Goal: Transaction & Acquisition: Download file/media

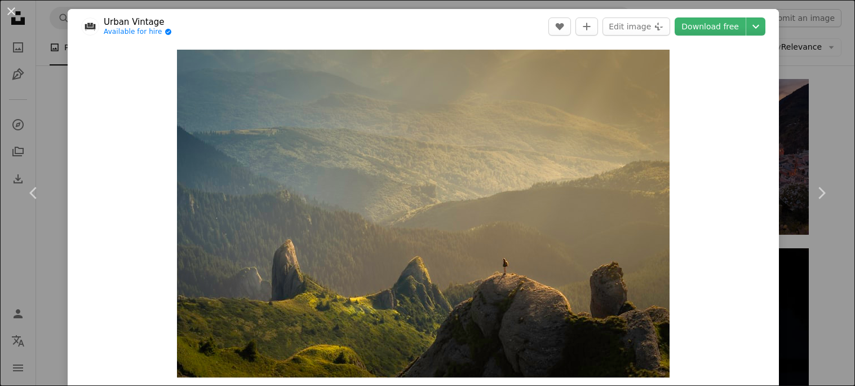
scroll to position [518, 0]
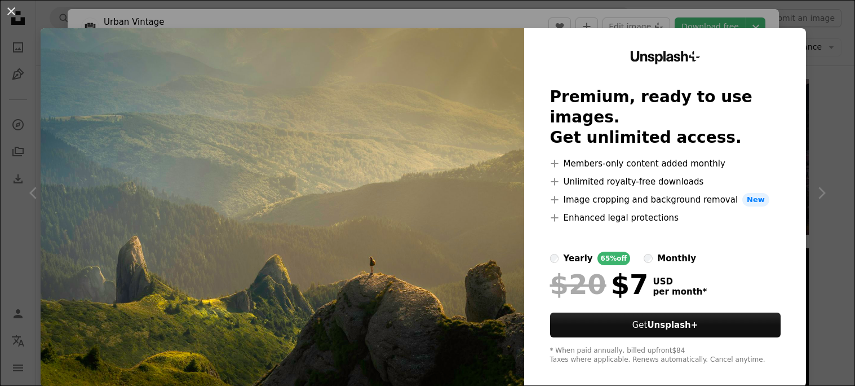
click at [516, 153] on img at bounding box center [283, 207] width 484 height 358
click at [520, 153] on img at bounding box center [283, 207] width 484 height 358
click at [15, 11] on button "An X shape" at bounding box center [12, 12] width 14 height 14
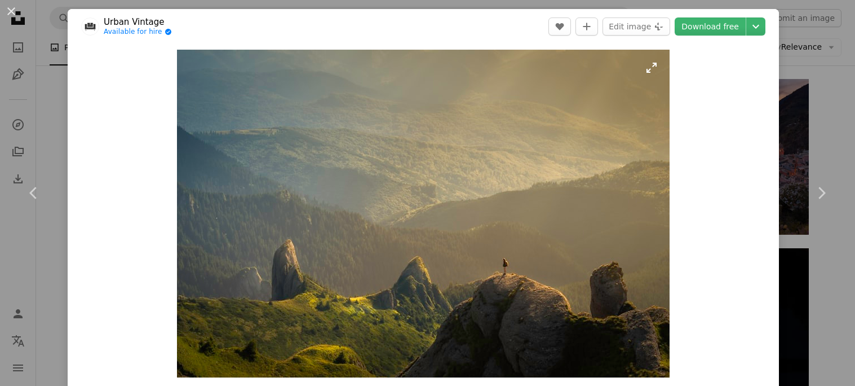
click at [656, 66] on img "Zoom in on this image" at bounding box center [423, 213] width 493 height 327
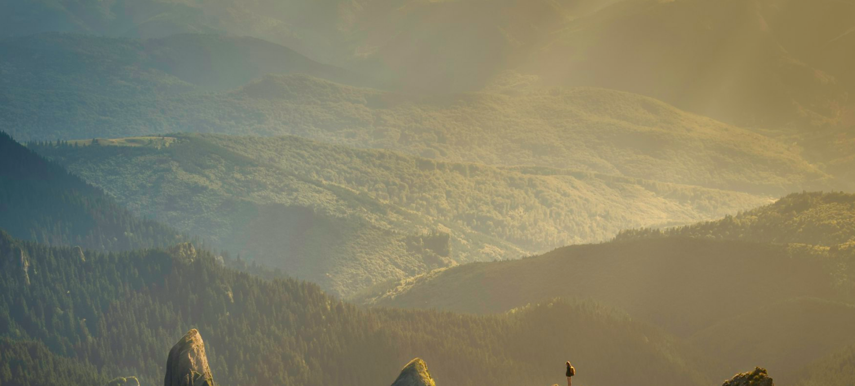
scroll to position [92, 0]
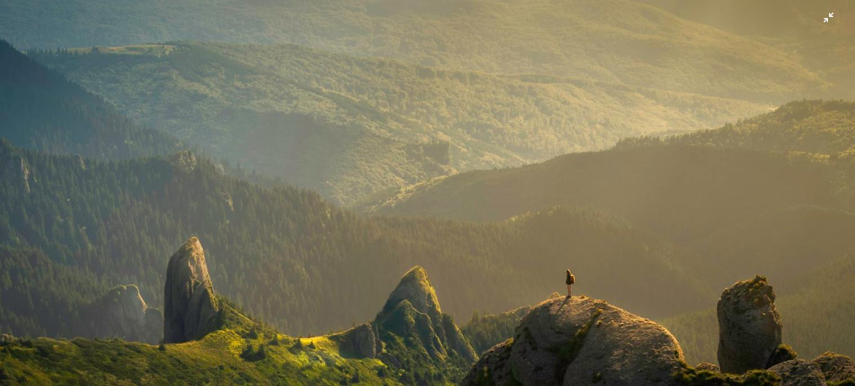
click at [826, 19] on img "Zoom out on this image" at bounding box center [427, 192] width 856 height 569
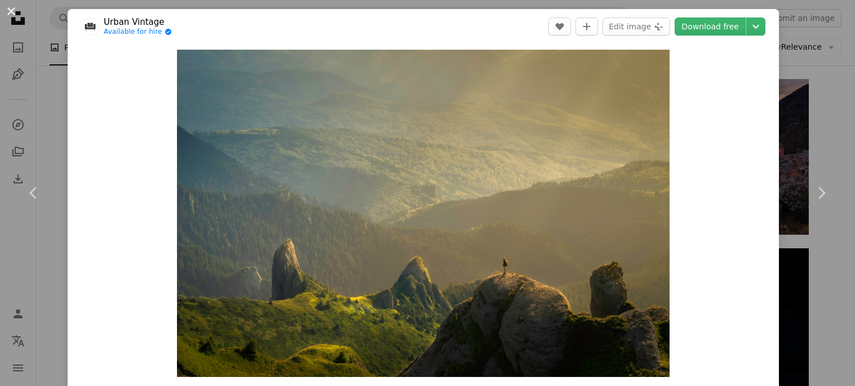
click at [14, 16] on button "An X shape" at bounding box center [12, 12] width 14 height 14
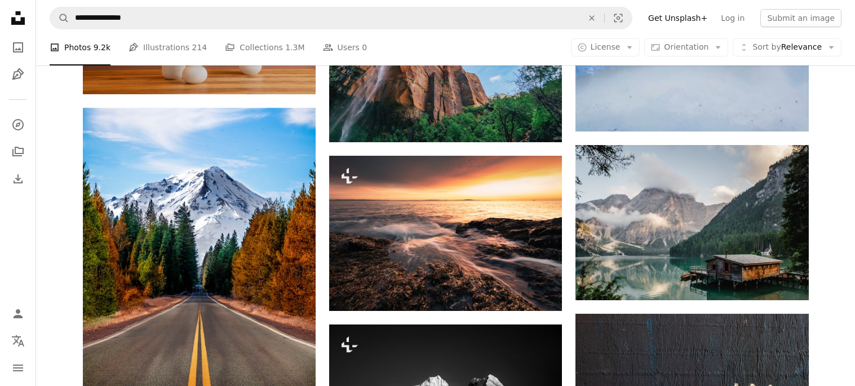
scroll to position [3200, 0]
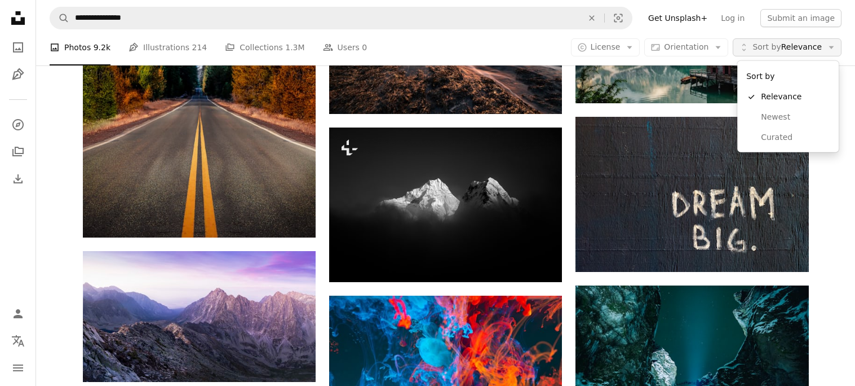
click at [786, 47] on span "Sort by Relevance" at bounding box center [786, 47] width 69 height 11
click at [762, 117] on span "Newest" at bounding box center [795, 117] width 69 height 11
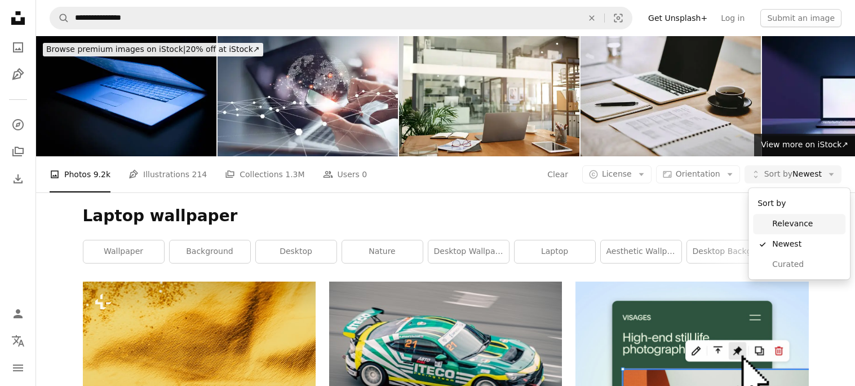
click at [778, 229] on span "Relevance" at bounding box center [806, 223] width 69 height 11
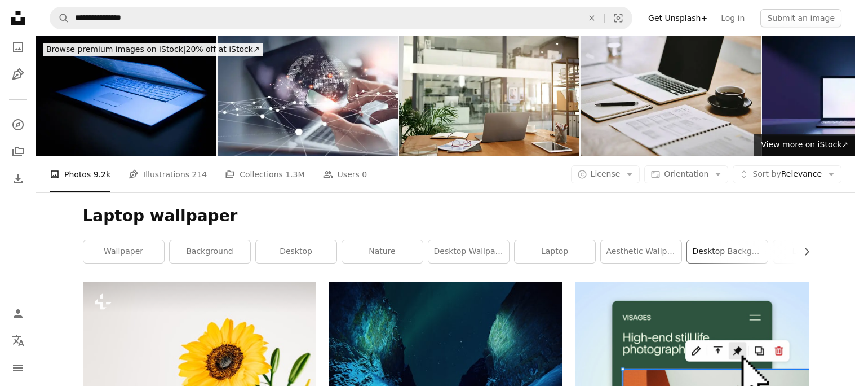
click at [705, 242] on link "desktop background" at bounding box center [727, 251] width 81 height 23
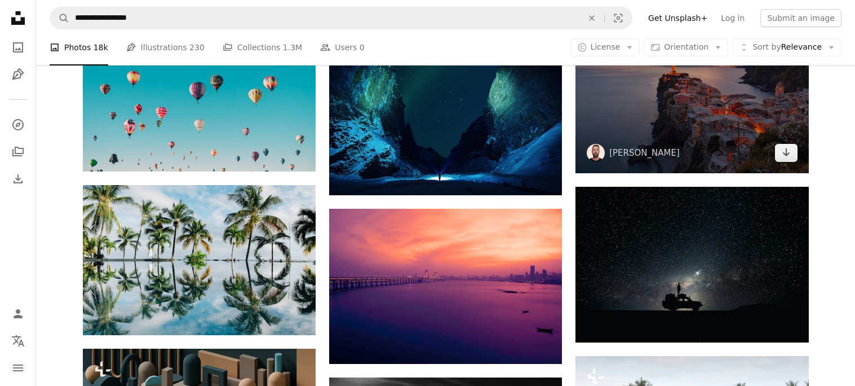
scroll to position [586, 0]
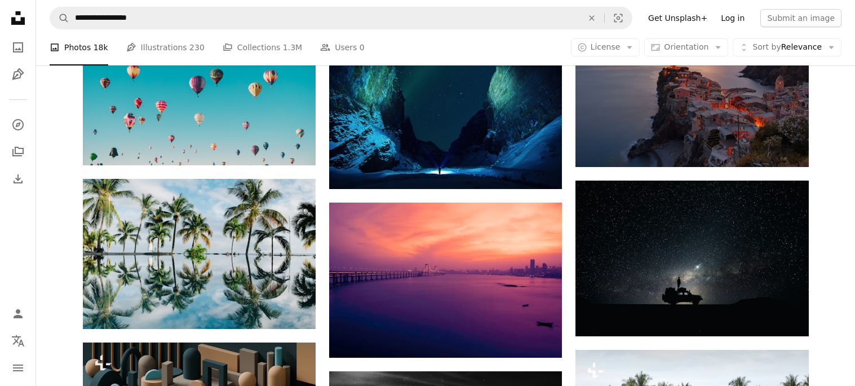
click at [737, 24] on link "Log in" at bounding box center [732, 18] width 37 height 18
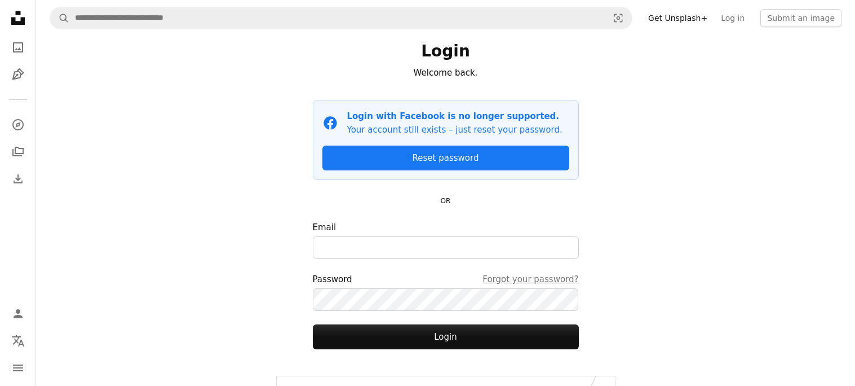
scroll to position [70, 0]
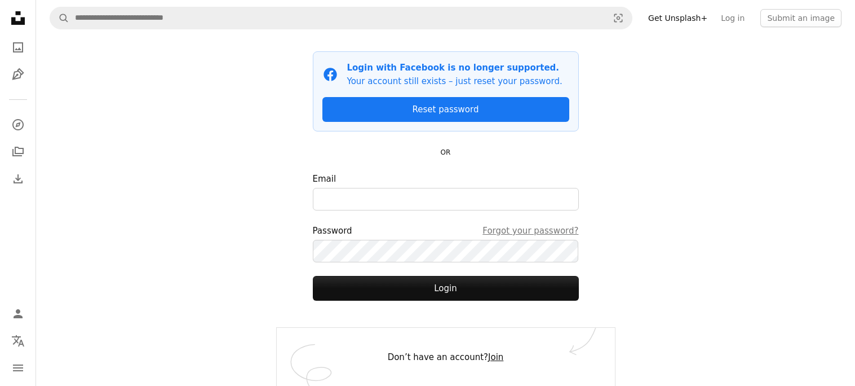
click at [488, 361] on link "Join" at bounding box center [495, 357] width 15 height 10
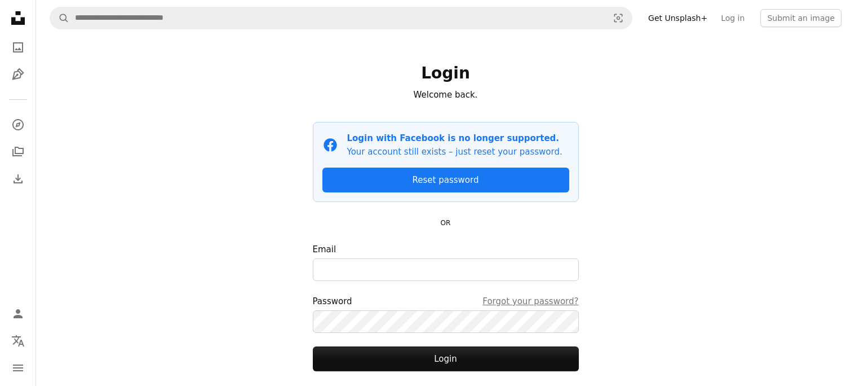
scroll to position [70, 0]
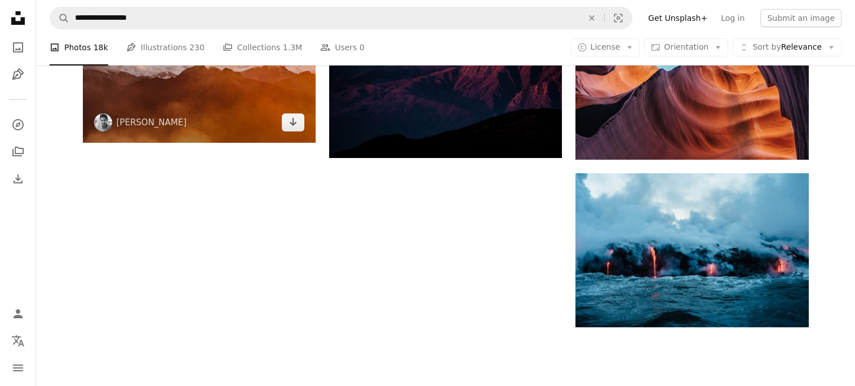
scroll to position [1307, 0]
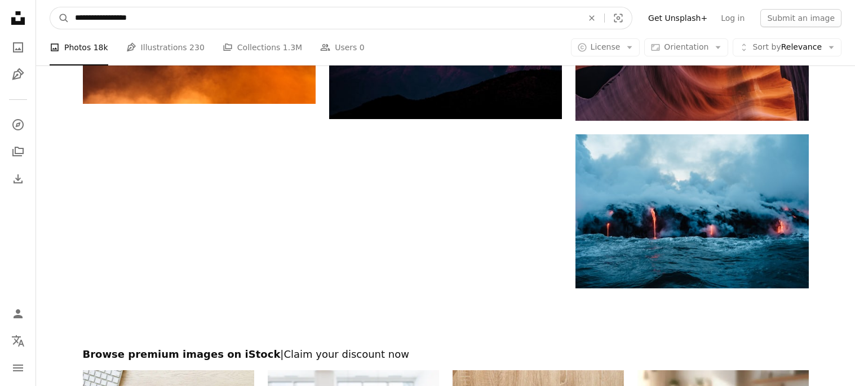
click at [173, 12] on input "**********" at bounding box center [324, 17] width 510 height 21
type input "*"
type input "**********"
click at [50, 7] on button "A magnifying glass" at bounding box center [59, 17] width 19 height 21
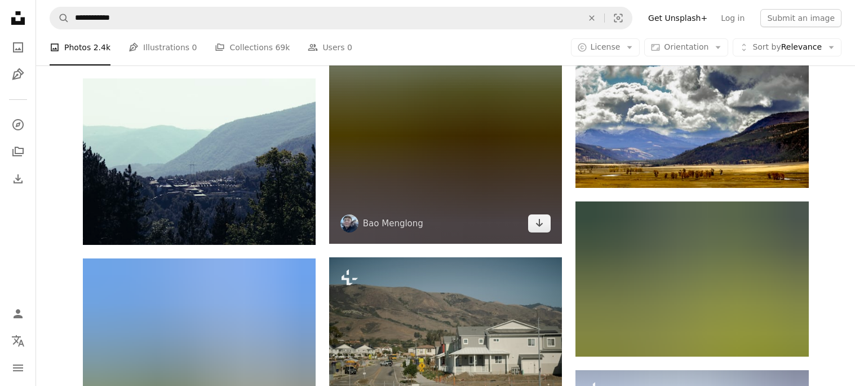
scroll to position [879, 0]
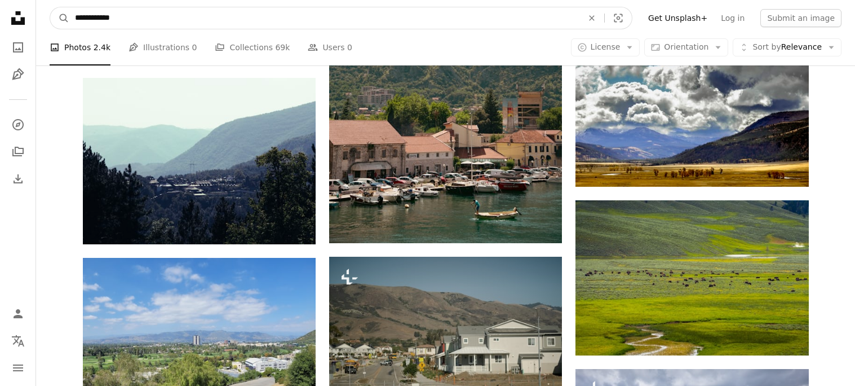
click at [118, 21] on input "**********" at bounding box center [324, 17] width 510 height 21
type input "*"
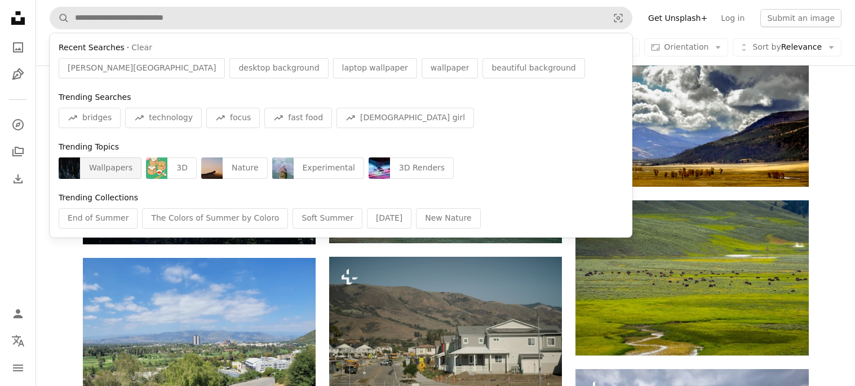
click at [72, 172] on img "Find visuals sitewide" at bounding box center [69, 167] width 21 height 21
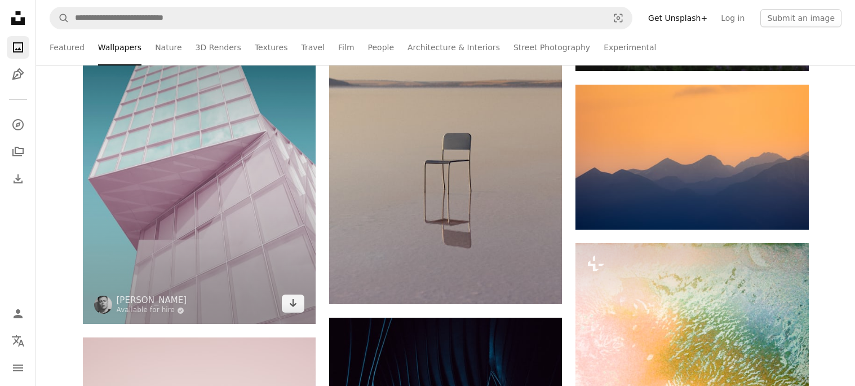
scroll to position [1261, 0]
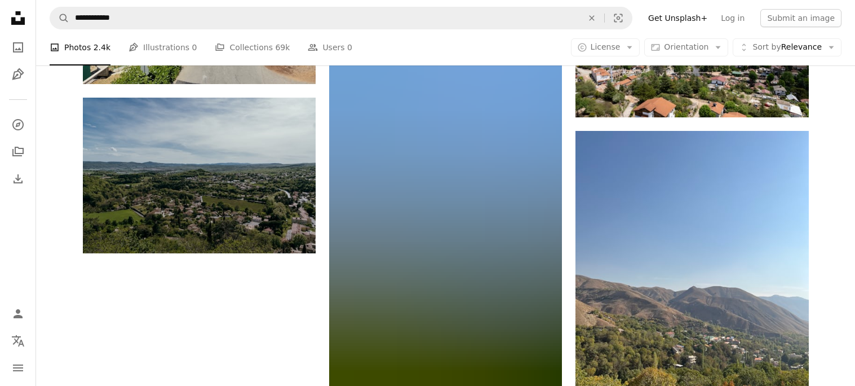
scroll to position [879, 0]
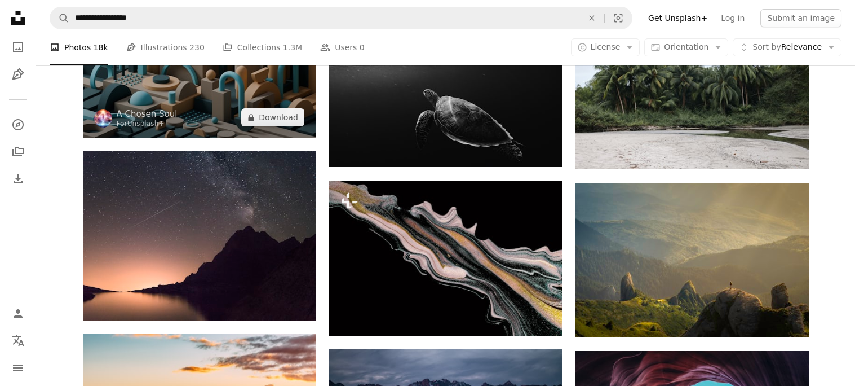
scroll to position [924, 0]
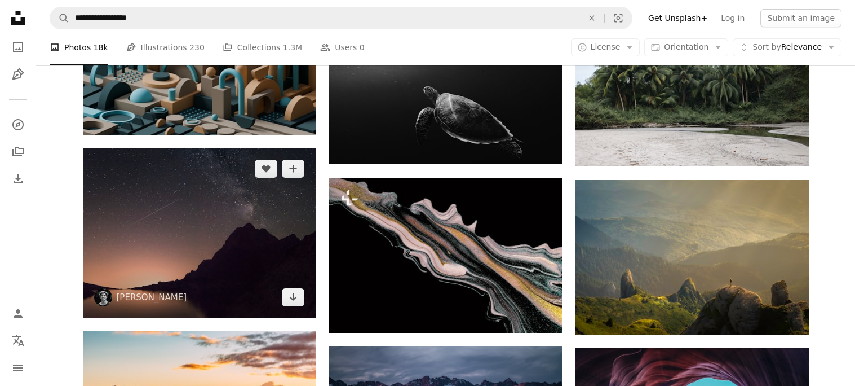
click at [181, 223] on img at bounding box center [199, 232] width 233 height 169
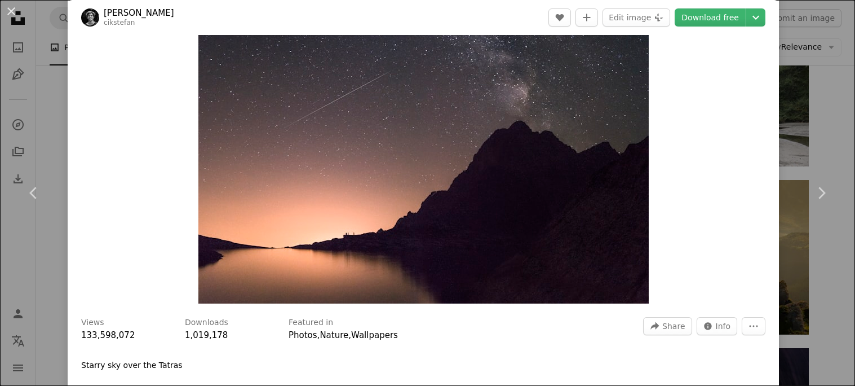
scroll to position [67, 0]
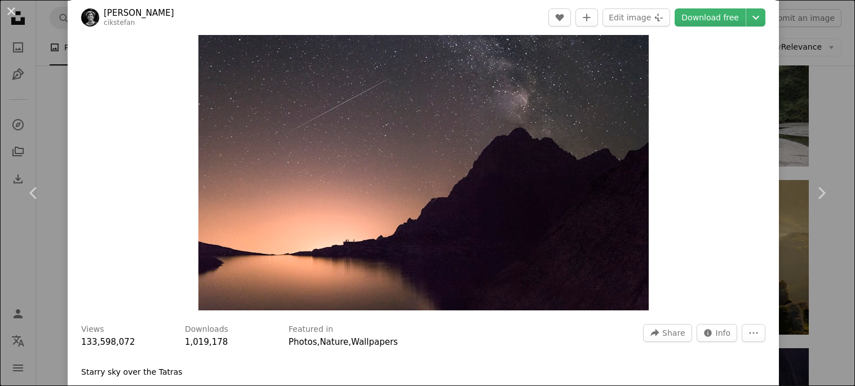
click at [495, 221] on img "Zoom in on this image" at bounding box center [423, 146] width 450 height 327
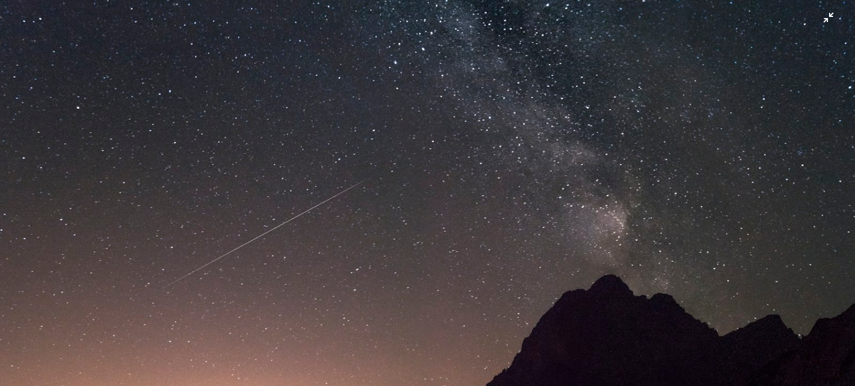
scroll to position [119, 0]
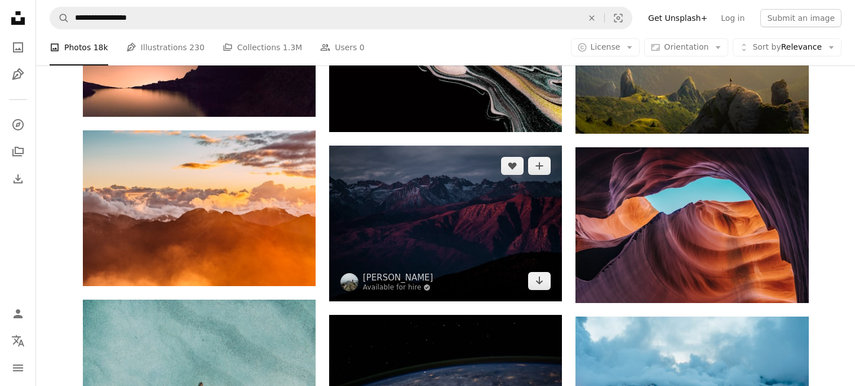
scroll to position [1126, 0]
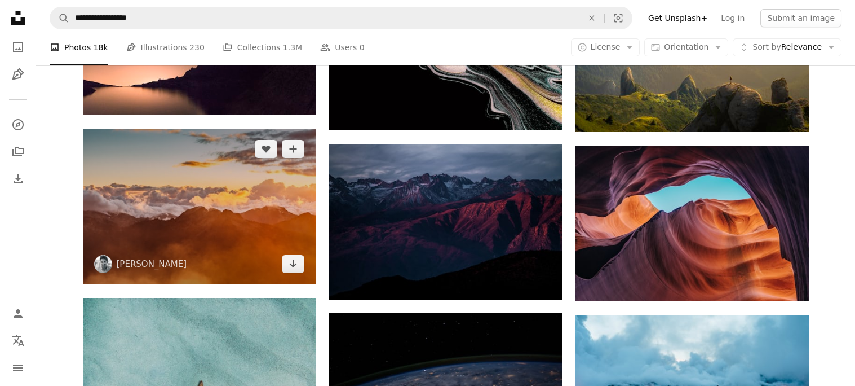
click at [241, 218] on img at bounding box center [199, 206] width 233 height 155
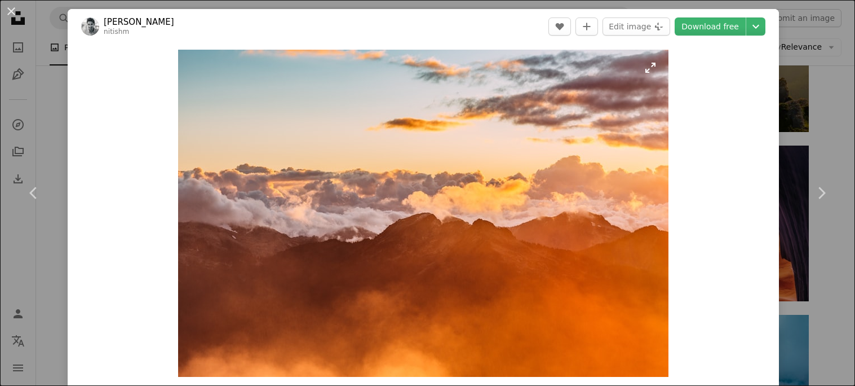
click at [244, 218] on img "Zoom in on this image" at bounding box center [423, 213] width 490 height 327
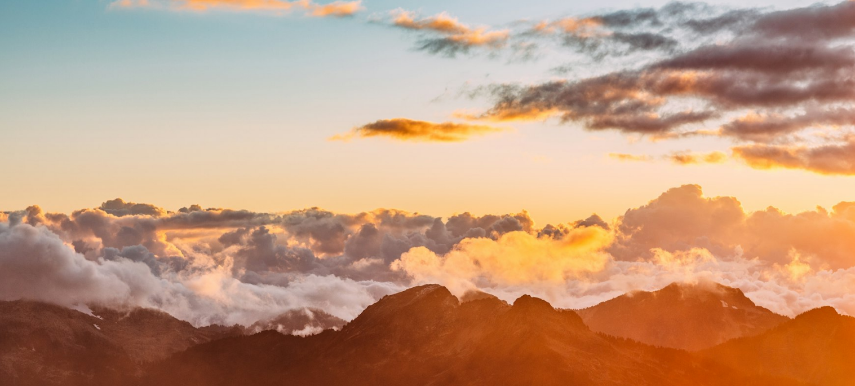
scroll to position [93, 0]
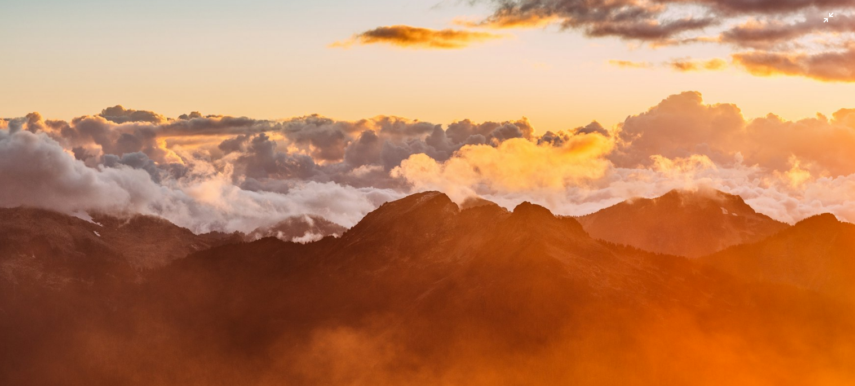
click at [245, 216] on img "Zoom out on this image" at bounding box center [427, 191] width 856 height 571
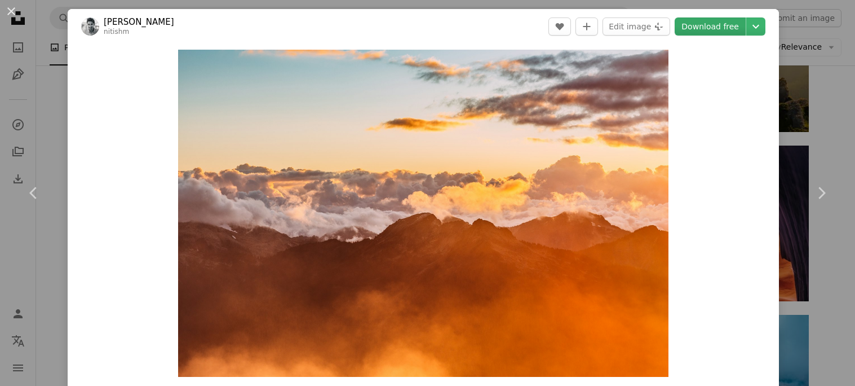
click at [709, 20] on link "Download free" at bounding box center [710, 26] width 71 height 18
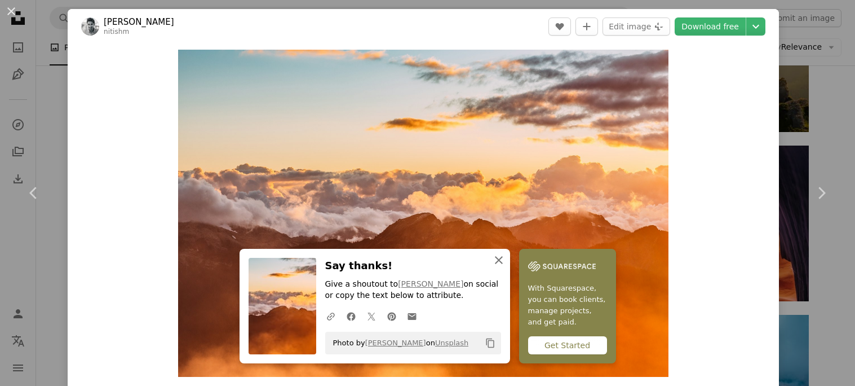
click at [495, 260] on icon "An X shape" at bounding box center [499, 260] width 14 height 14
